Goal: Task Accomplishment & Management: Use online tool/utility

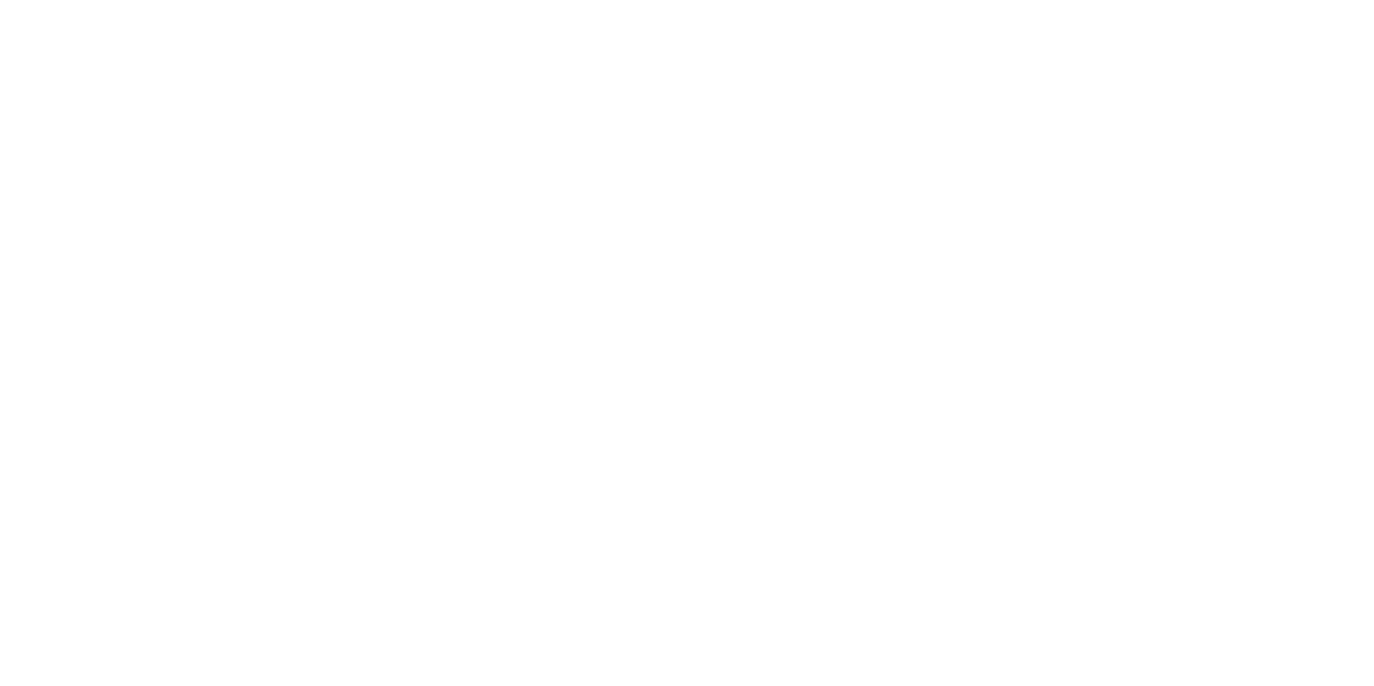
select select "3accb258-2b8e-4def-9b79-8de5f579532c"
select select "524f9a1d-b733-413f-91db-710ee3173a22"
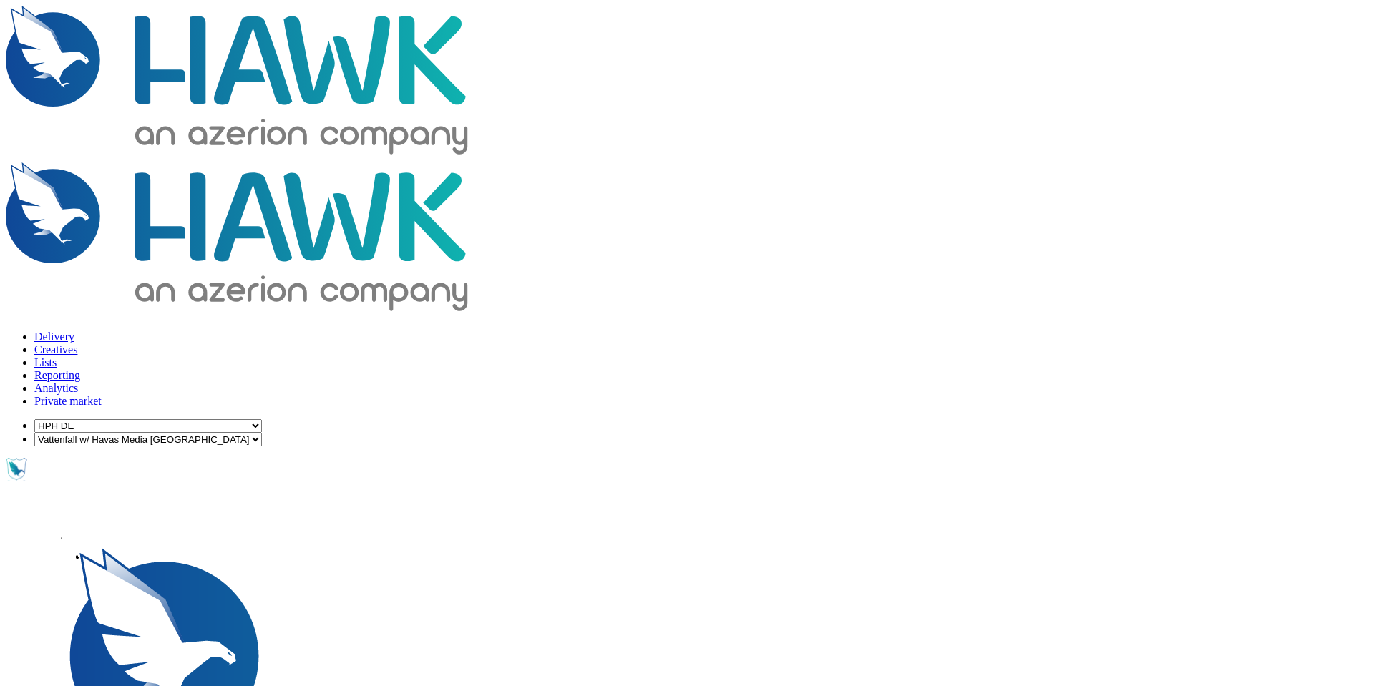
scroll to position [0, 0]
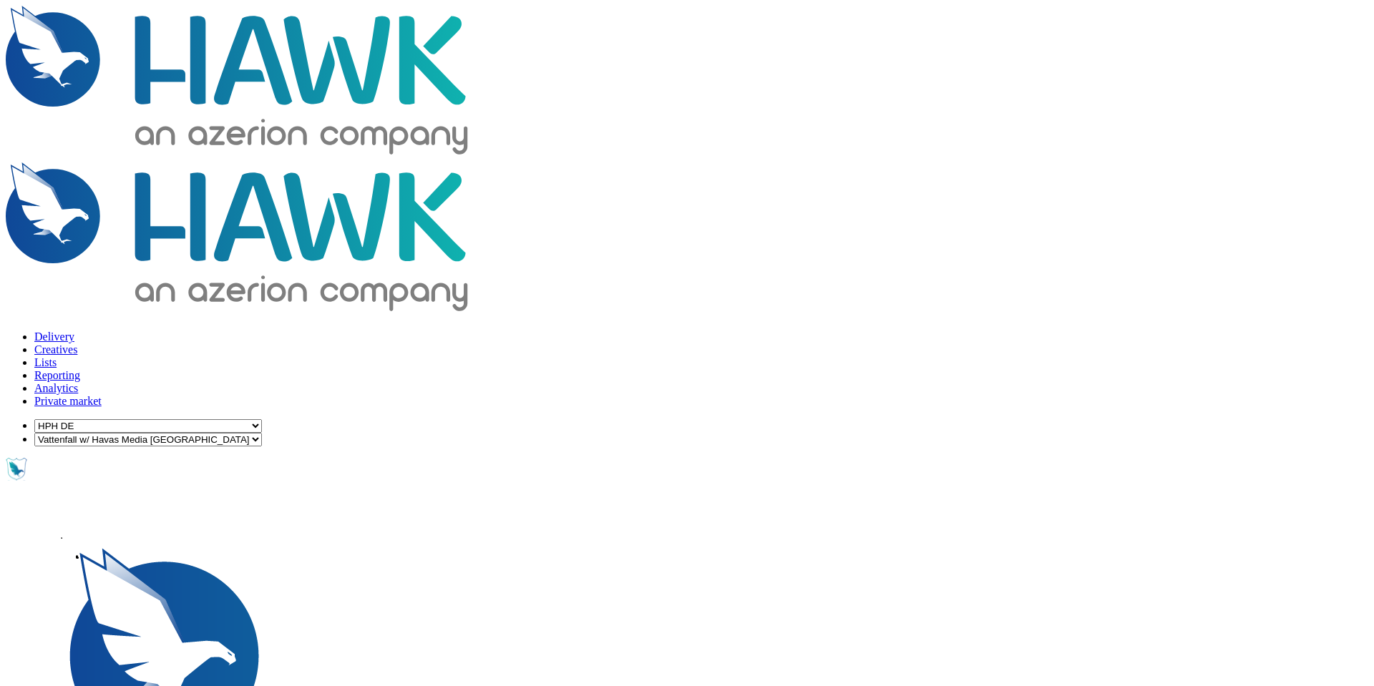
scroll to position [0, 1020]
drag, startPoint x: 437, startPoint y: 497, endPoint x: 1132, endPoint y: 457, distance: 696.2
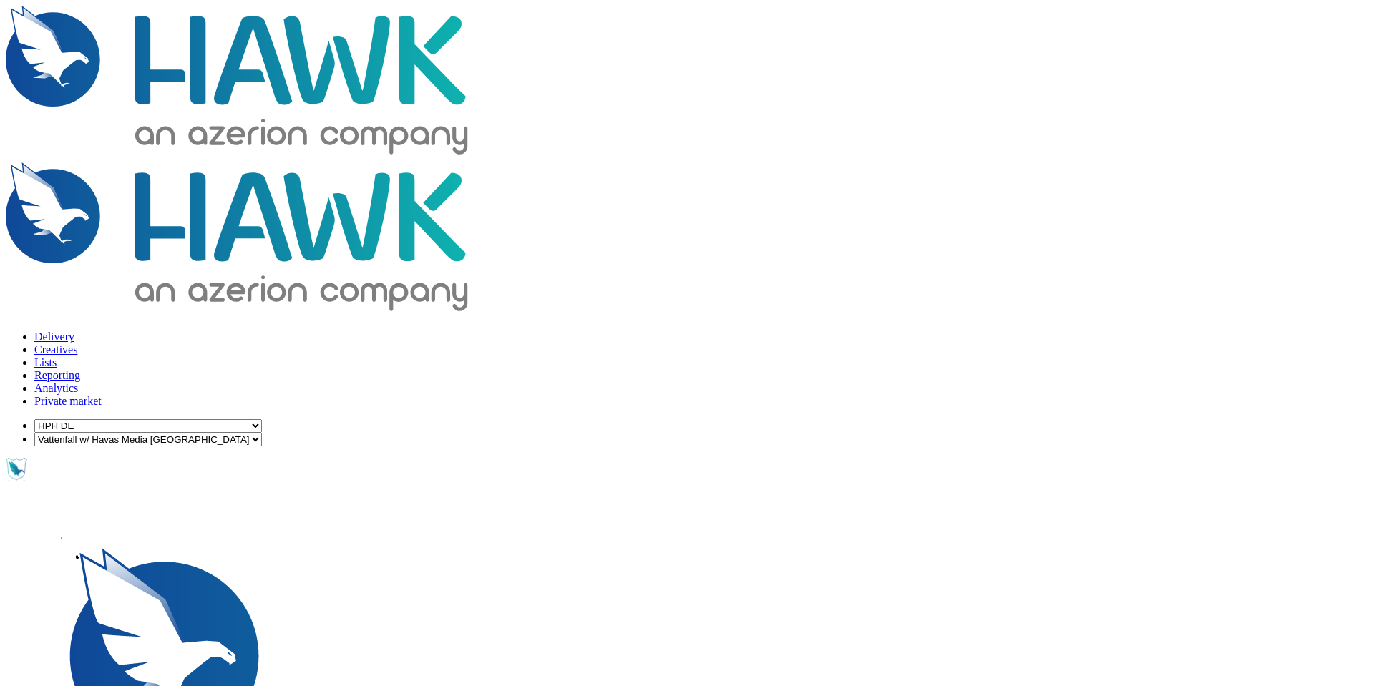
scroll to position [0, 1020]
drag, startPoint x: 437, startPoint y: 499, endPoint x: 1092, endPoint y: 494, distance: 655.6
